Goal: Check status

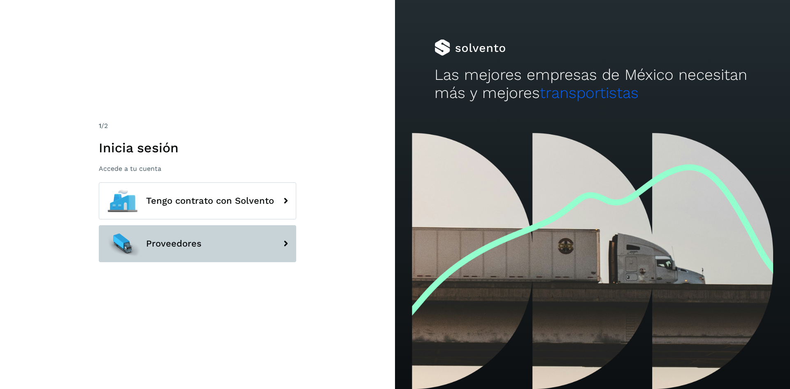
click at [221, 237] on button "Proveedores" at bounding box center [197, 243] width 197 height 37
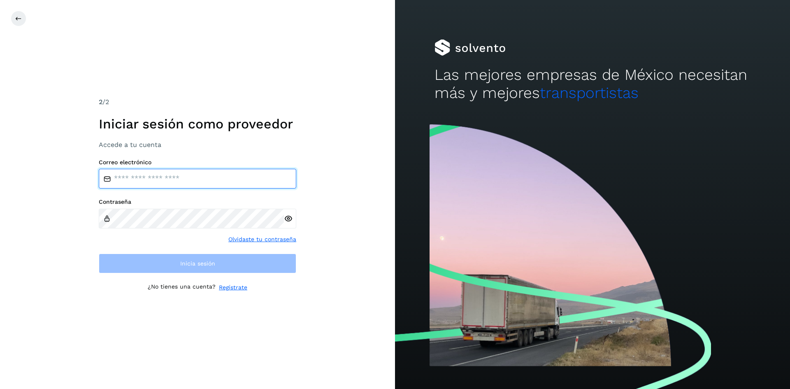
type input "**********"
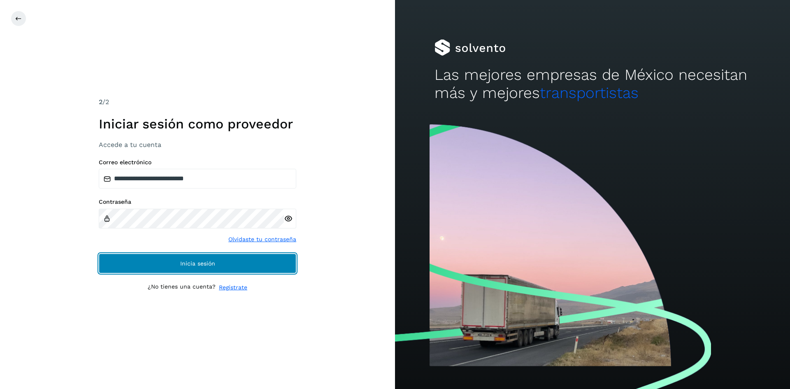
click at [174, 257] on button "Inicia sesión" at bounding box center [197, 263] width 197 height 20
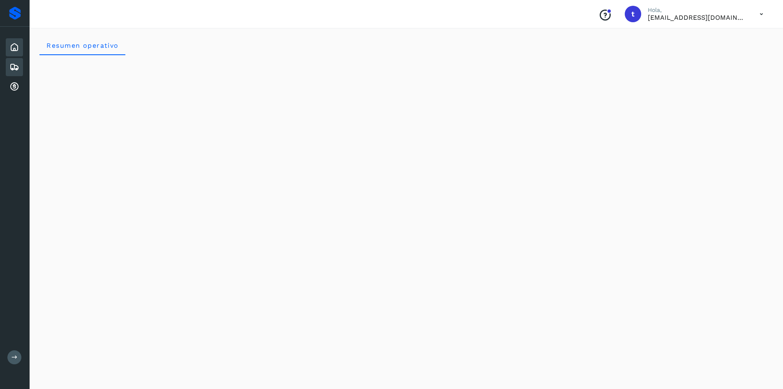
click at [12, 61] on div "Embarques" at bounding box center [14, 67] width 17 height 18
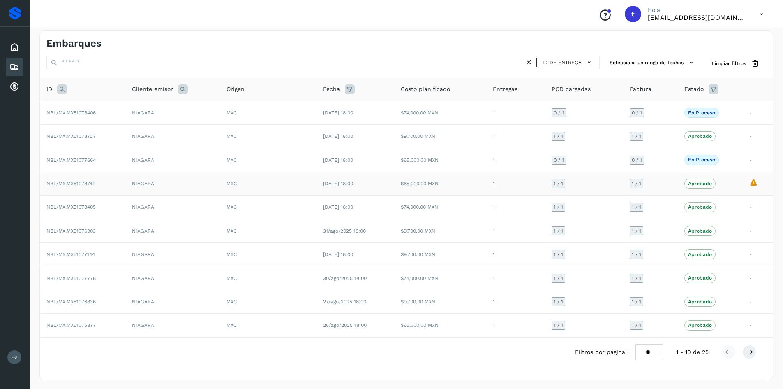
scroll to position [6, 0]
click at [747, 354] on button at bounding box center [750, 350] width 14 height 14
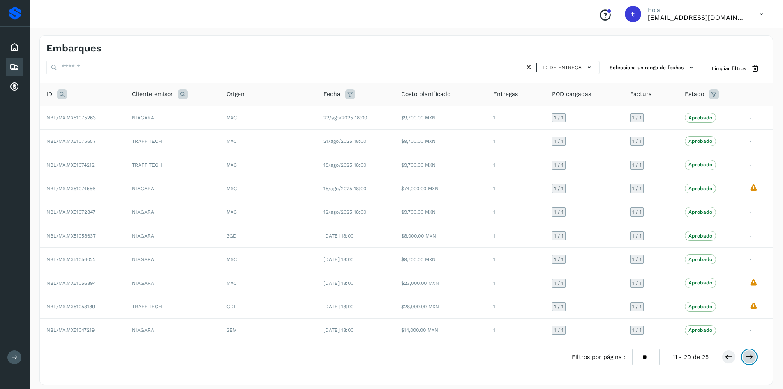
click at [751, 354] on icon at bounding box center [750, 356] width 8 height 8
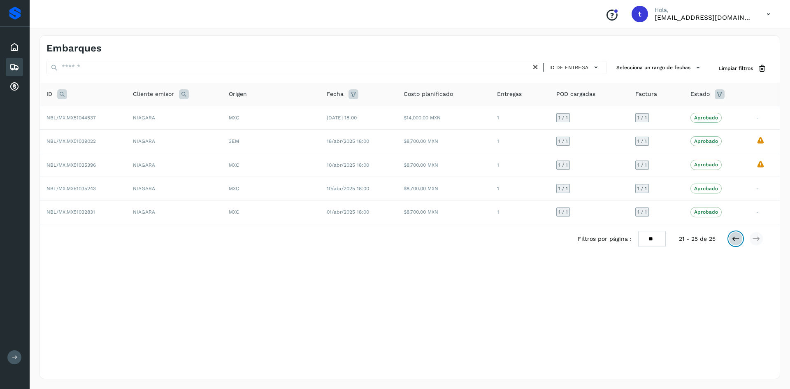
click at [735, 238] on icon at bounding box center [735, 238] width 8 height 8
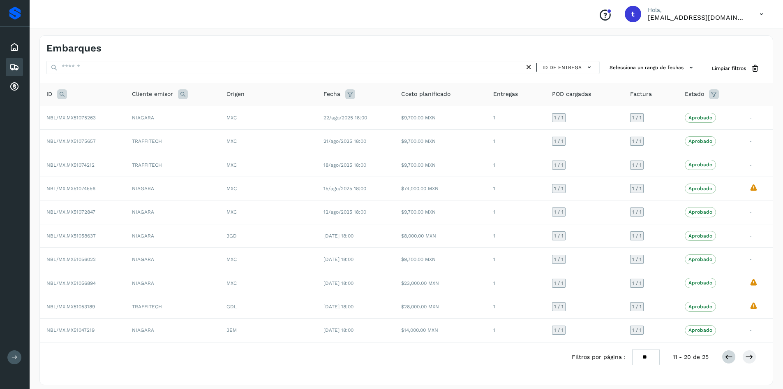
click at [735, 238] on div "Aprobado La validación de [GEOGRAPHIC_DATA] para este embarque ha sido anulada …" at bounding box center [710, 236] width 51 height 10
